Goal: Task Accomplishment & Management: Manage account settings

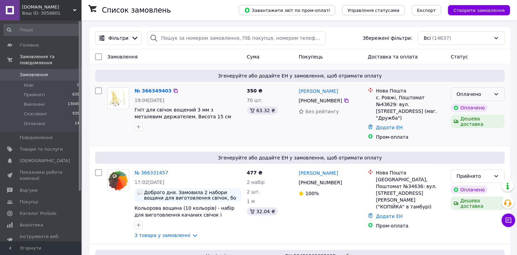
click at [482, 96] on div "Оплачено" at bounding box center [474, 93] width 34 height 7
click at [466, 110] on li "Прийнято" at bounding box center [477, 109] width 53 height 12
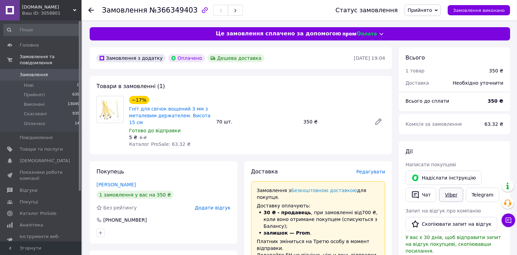
click at [452, 194] on link "Viber" at bounding box center [451, 195] width 24 height 14
drag, startPoint x: 153, startPoint y: 10, endPoint x: 186, endPoint y: 10, distance: 33.0
click at [186, 10] on span "№366349403" at bounding box center [173, 10] width 48 height 8
copy span "366349403"
click at [480, 154] on div "Дії" at bounding box center [455, 152] width 98 height 8
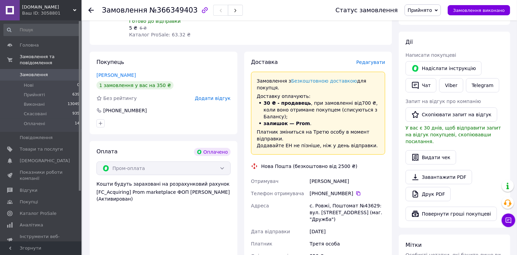
scroll to position [136, 0]
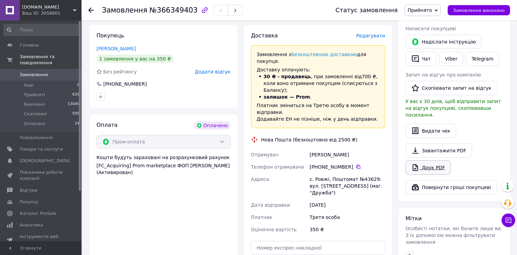
click at [440, 162] on link "Друк PDF" at bounding box center [428, 167] width 45 height 14
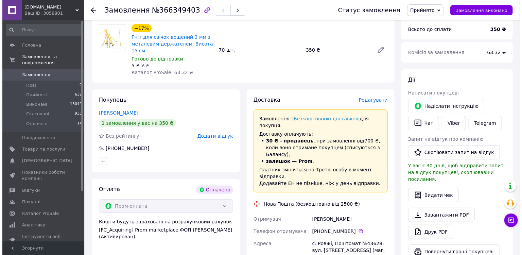
scroll to position [82, 0]
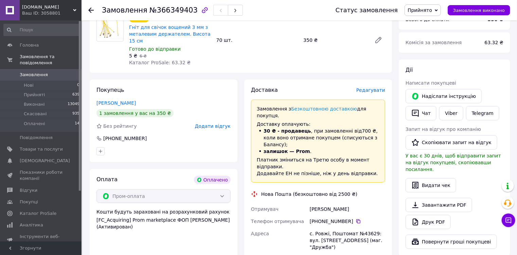
click at [380, 91] on span "Редагувати" at bounding box center [370, 89] width 29 height 5
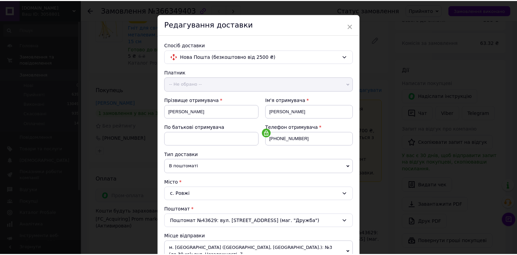
scroll to position [270, 0]
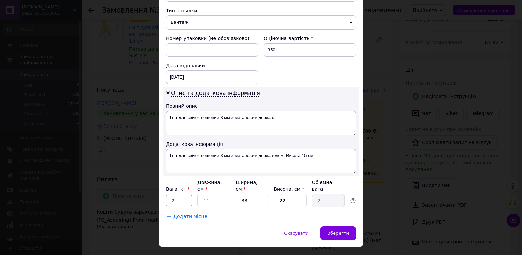
click at [172, 194] on input "2" at bounding box center [179, 201] width 26 height 14
type input "0.4"
click at [253, 194] on input "33" at bounding box center [251, 201] width 33 height 14
type input "3"
type input "0.18"
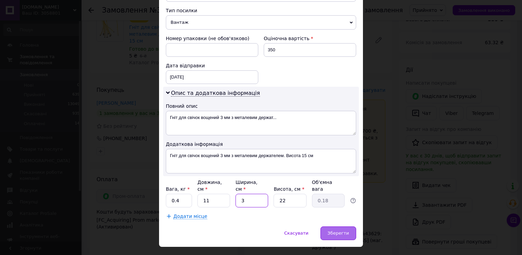
type input "3"
click at [331, 230] on span "Зберегти" at bounding box center [337, 232] width 21 height 5
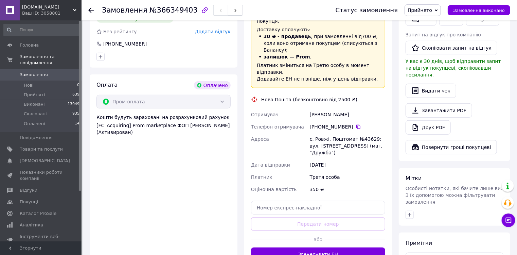
scroll to position [190, 0]
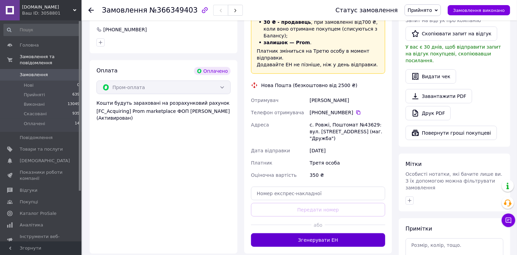
click at [315, 233] on button "Згенерувати ЕН" at bounding box center [318, 240] width 134 height 14
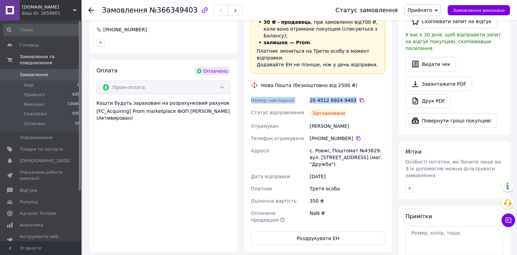
drag, startPoint x: 350, startPoint y: 80, endPoint x: 252, endPoint y: 80, distance: 98.5
click at [251, 94] on div "Номер накладної 20 4512 6924 9403   Статус відправлення Заплановано Отримувач Ш…" at bounding box center [318, 160] width 137 height 132
copy div "Номер накладної 20 4512 6924 9403"
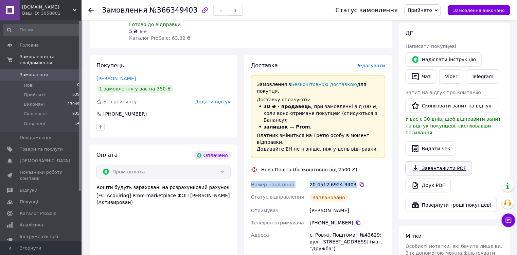
scroll to position [0, 0]
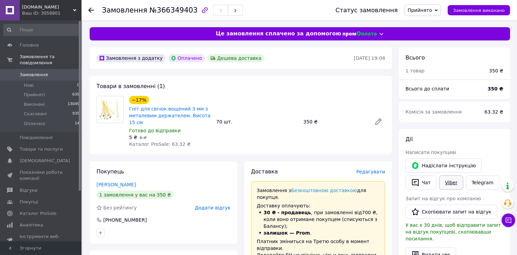
click at [453, 183] on link "Viber" at bounding box center [451, 182] width 24 height 14
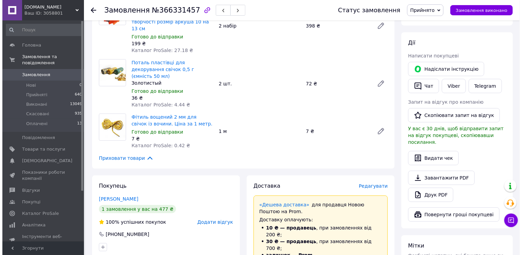
scroll to position [163, 0]
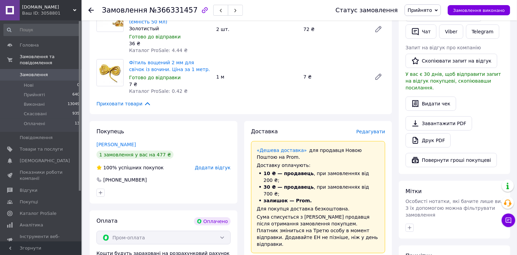
click at [376, 129] on span "Редагувати" at bounding box center [370, 131] width 29 height 5
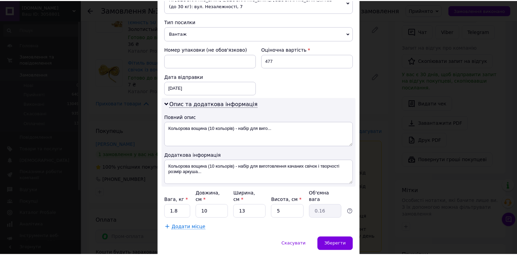
scroll to position [278, 0]
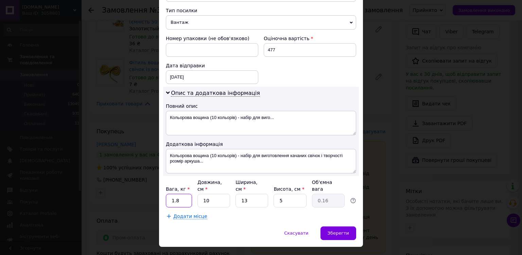
drag, startPoint x: 177, startPoint y: 184, endPoint x: 169, endPoint y: 183, distance: 8.3
click at [169, 194] on input "1.8" at bounding box center [179, 201] width 26 height 14
type input "0.5"
click at [340, 230] on span "Зберегти" at bounding box center [337, 232] width 21 height 5
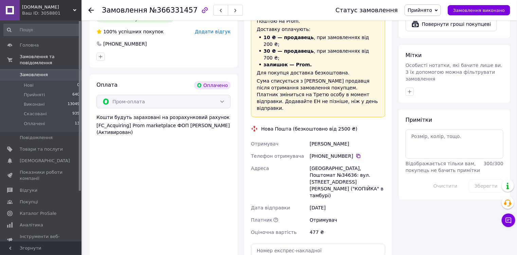
scroll to position [326, 0]
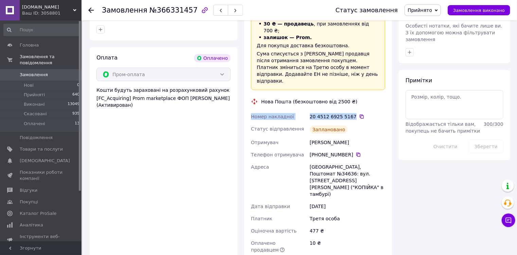
drag, startPoint x: 350, startPoint y: 80, endPoint x: 251, endPoint y: 82, distance: 99.2
click at [251, 110] on div "Номер накладної 20 4512 6925 5167   Статус відправлення Заплановано Отримувач К…" at bounding box center [318, 182] width 137 height 145
copy div "Номер накладної 20 4512 6925 5167"
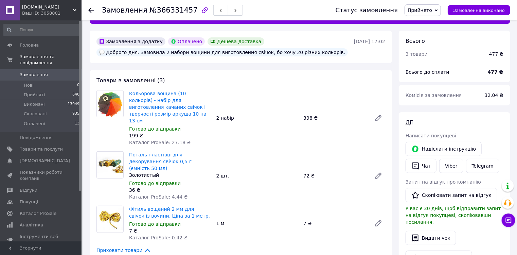
scroll to position [0, 0]
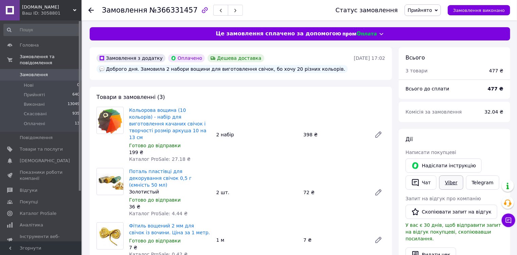
click at [450, 182] on link "Viber" at bounding box center [451, 182] width 24 height 14
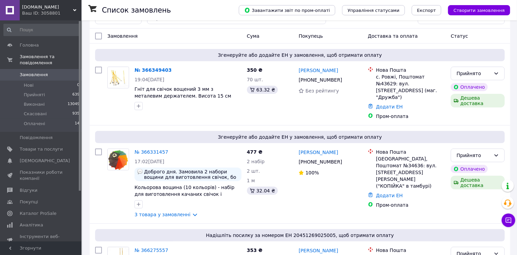
scroll to position [54, 0]
